Goal: Transaction & Acquisition: Purchase product/service

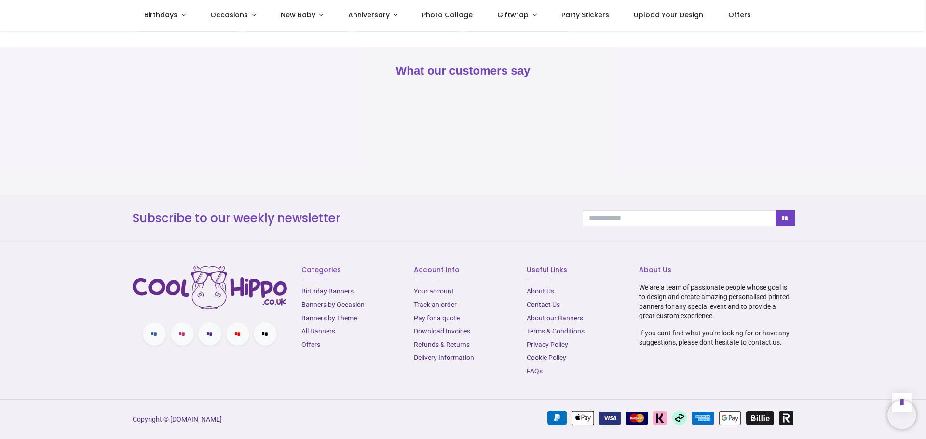
scroll to position [1275, 0]
